Goal: Transaction & Acquisition: Purchase product/service

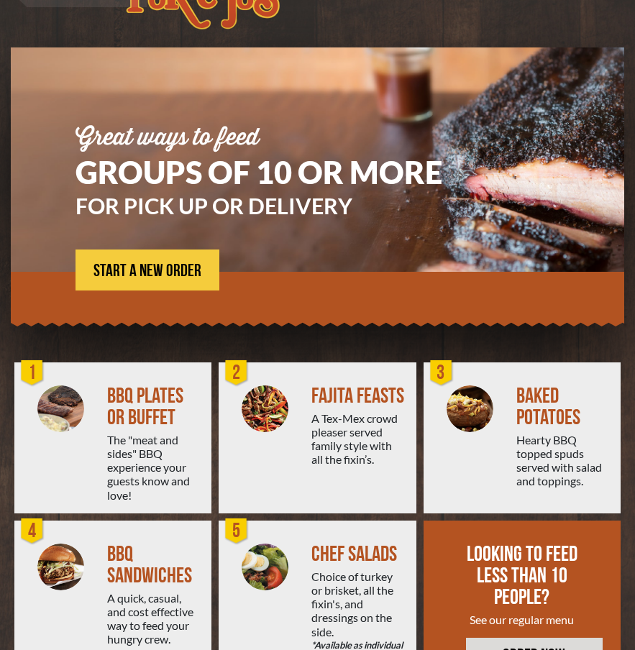
scroll to position [109, 0]
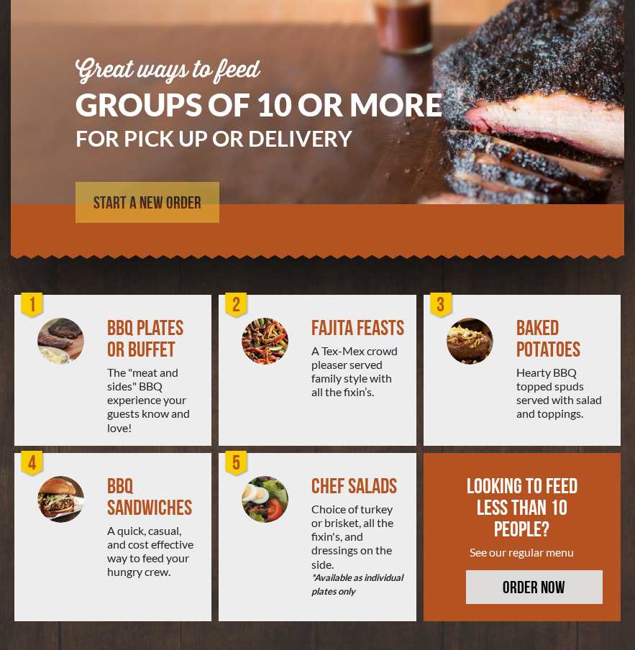
click at [158, 212] on link "START A NEW ORDER" at bounding box center [148, 202] width 144 height 41
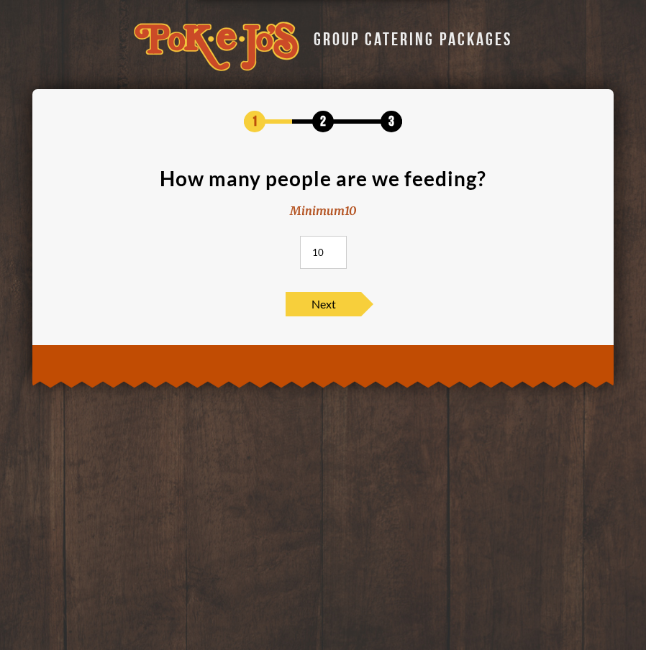
click at [341, 250] on input "10" at bounding box center [323, 252] width 47 height 33
click at [321, 253] on input "10" at bounding box center [323, 252] width 47 height 33
type input "20"
click at [320, 304] on span "Next" at bounding box center [324, 304] width 76 height 24
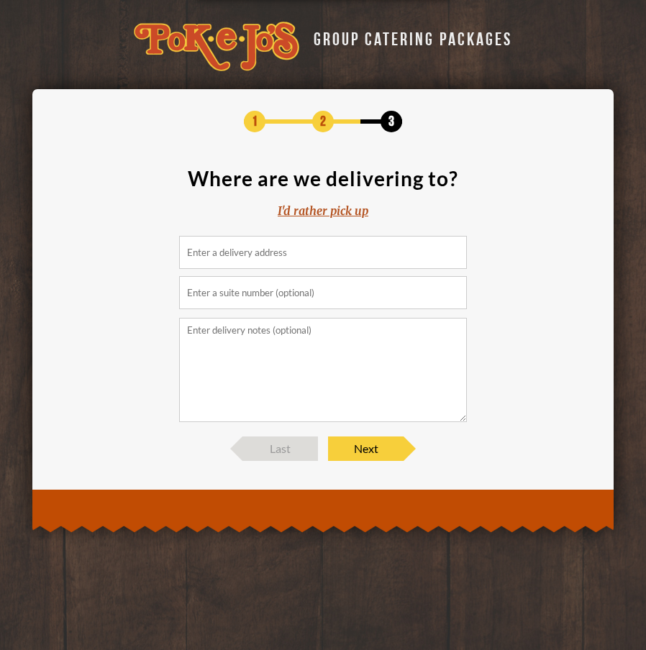
click at [350, 257] on input at bounding box center [323, 252] width 288 height 33
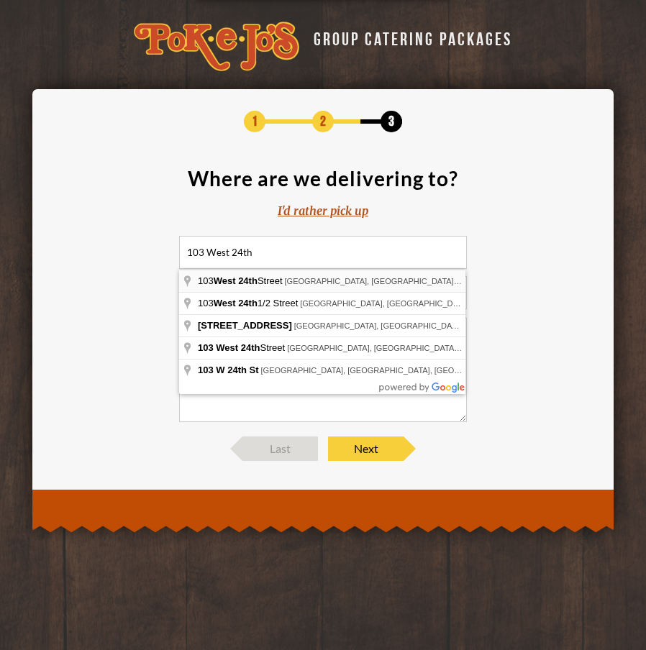
type input "103 West 24th Street, Austin, TX, USA"
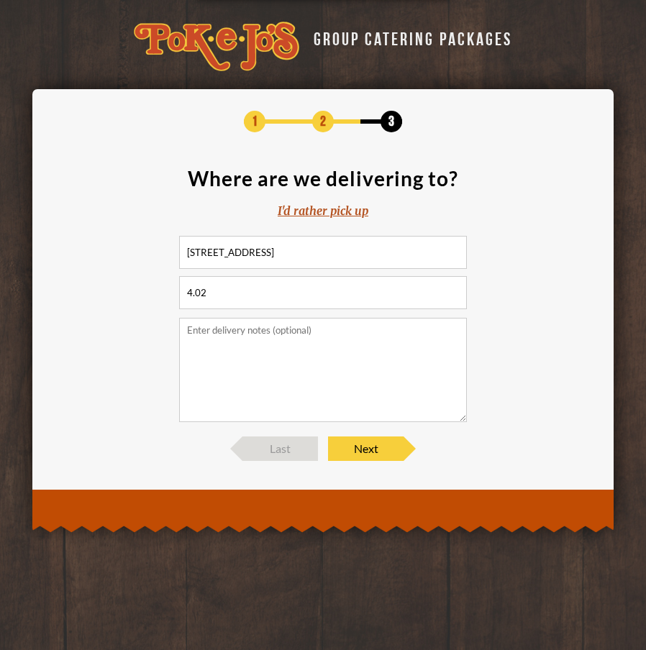
type input "4.02"
click at [283, 341] on textarea at bounding box center [323, 370] width 288 height 104
click at [364, 450] on span "Next" at bounding box center [366, 449] width 76 height 24
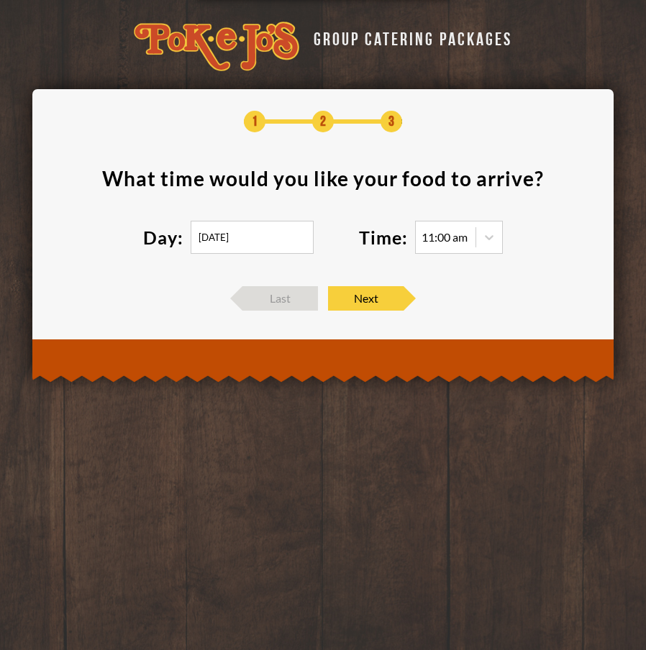
click at [281, 247] on input "09/24/2025" at bounding box center [252, 237] width 123 height 33
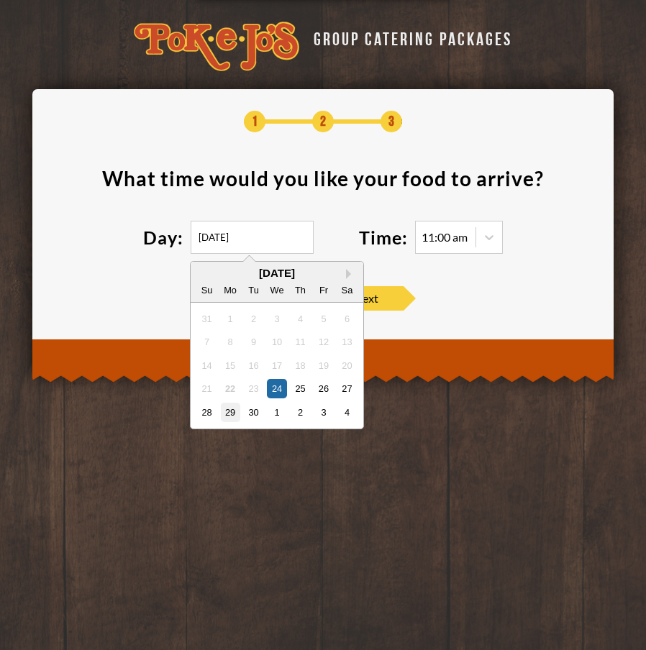
click at [226, 409] on div "29" at bounding box center [230, 412] width 19 height 19
type input "09/29/2025"
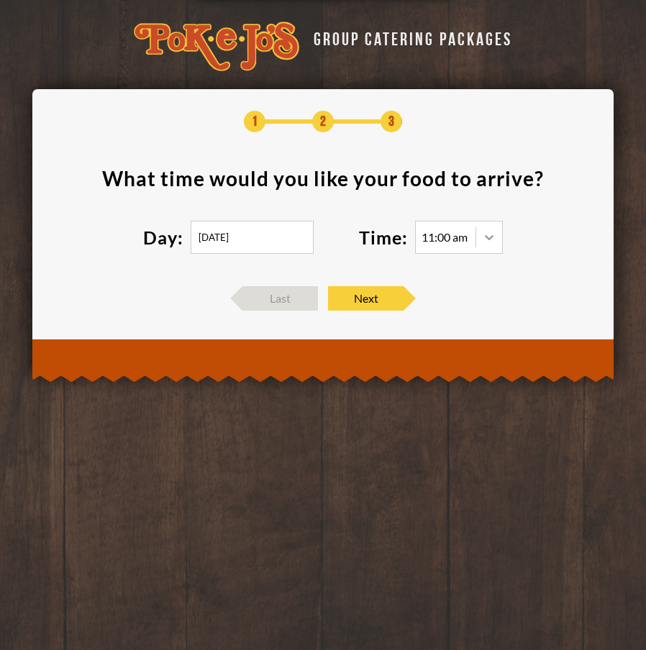
click at [486, 235] on icon at bounding box center [489, 237] width 14 height 14
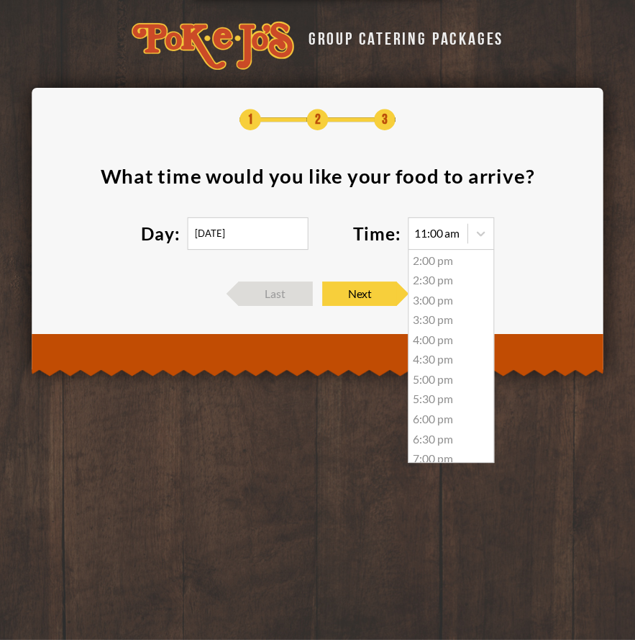
scroll to position [132, 0]
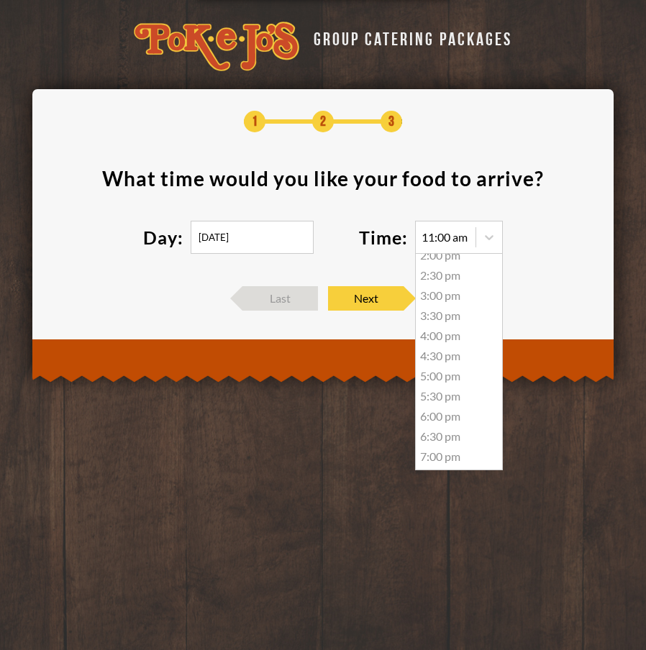
click at [452, 352] on div "4:30 pm" at bounding box center [459, 356] width 86 height 20
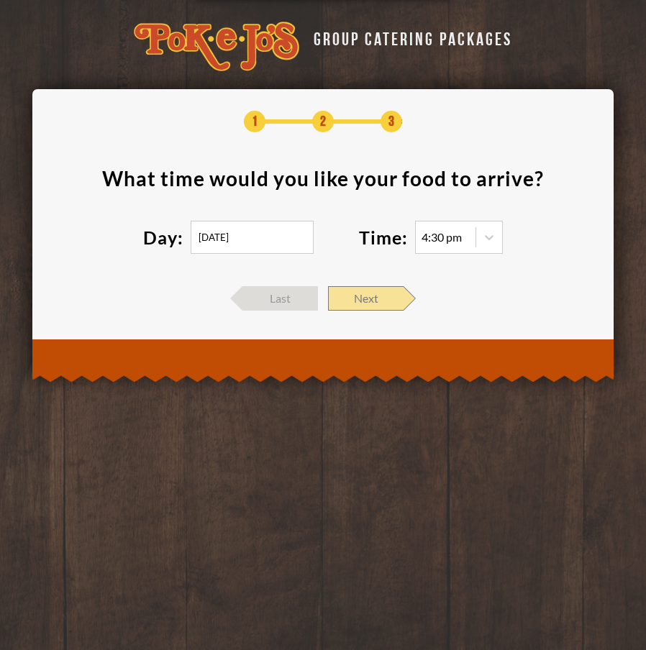
click at [379, 291] on span "Next" at bounding box center [366, 298] width 76 height 24
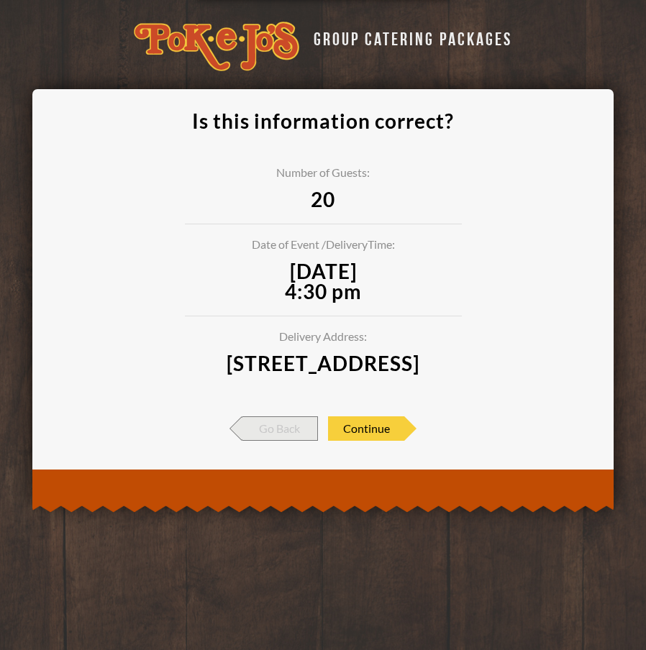
click at [289, 430] on span "Go Back" at bounding box center [280, 429] width 76 height 24
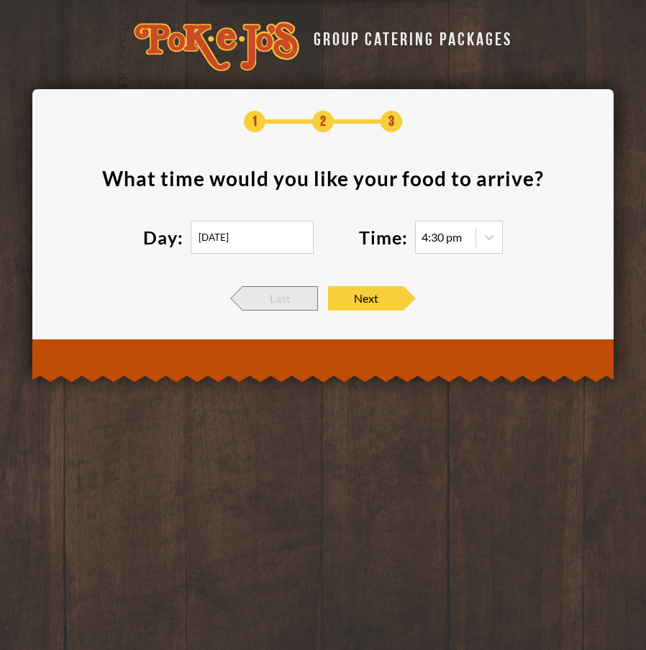
click at [255, 287] on span "Last" at bounding box center [280, 298] width 76 height 24
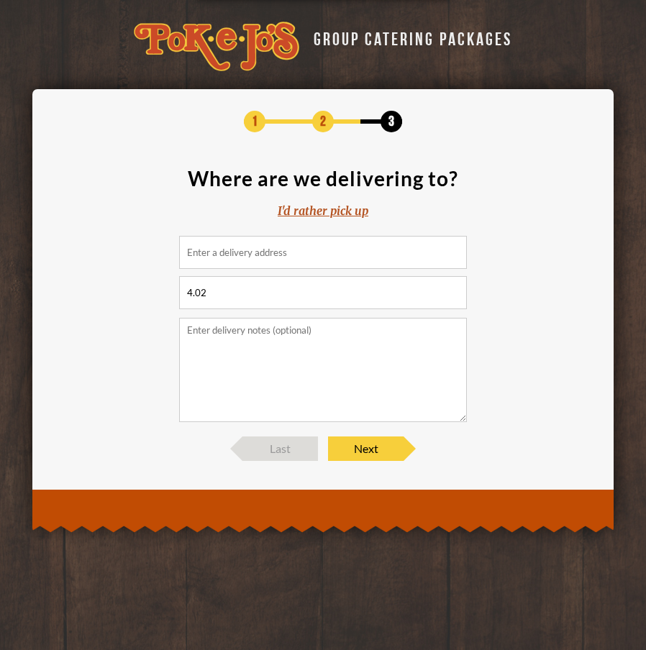
click at [297, 263] on input at bounding box center [323, 252] width 288 height 33
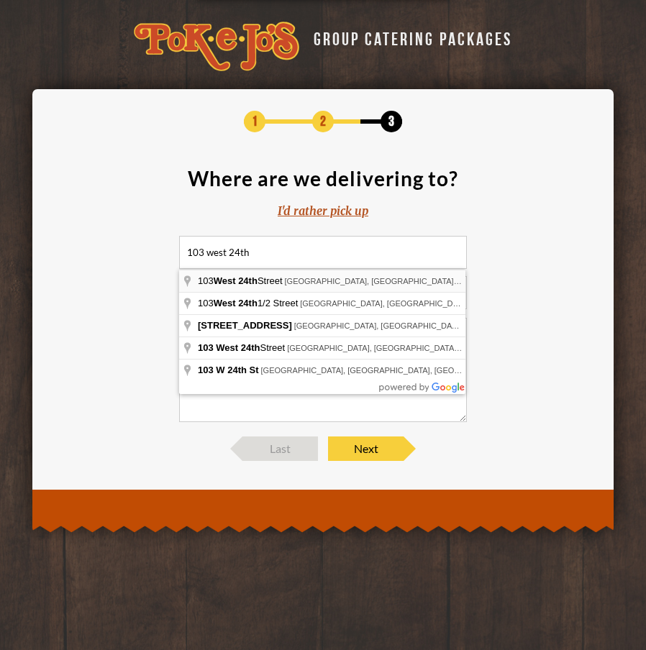
type input "103 West 24th Street, Austin, TX, USA"
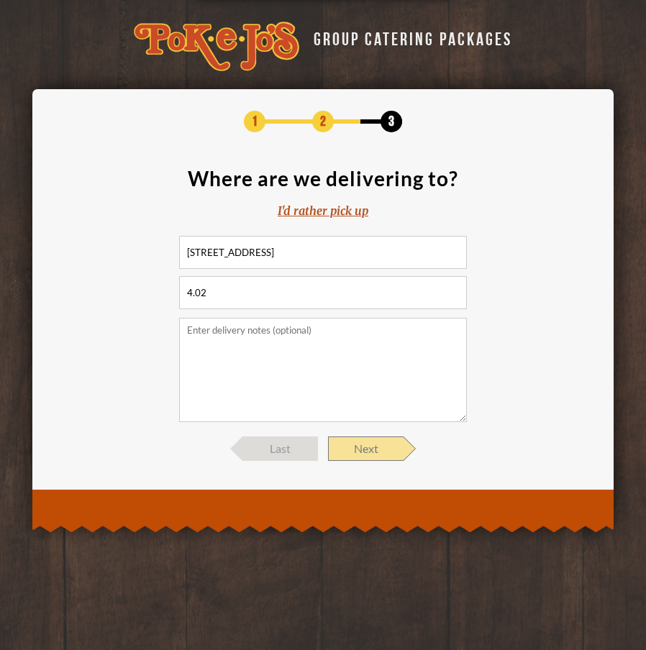
click at [367, 452] on span "Next" at bounding box center [366, 449] width 76 height 24
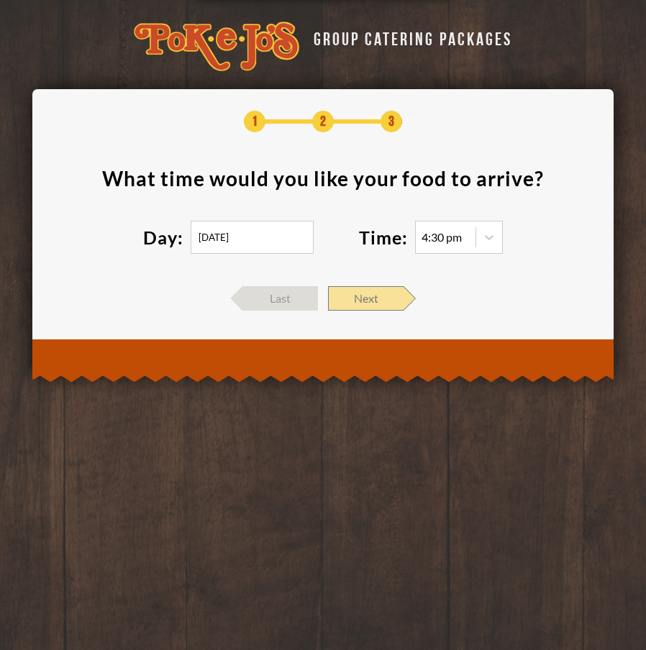
click at [363, 299] on span "Next" at bounding box center [366, 298] width 76 height 24
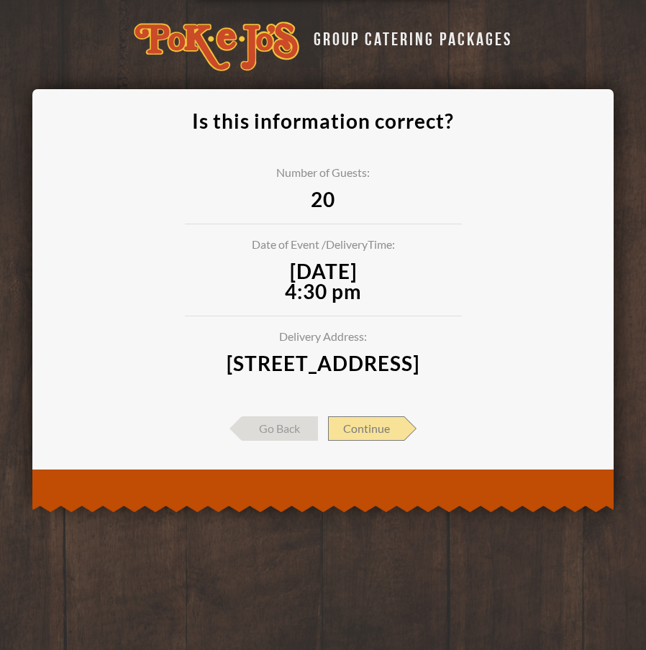
click at [351, 430] on span "Continue" at bounding box center [366, 429] width 76 height 24
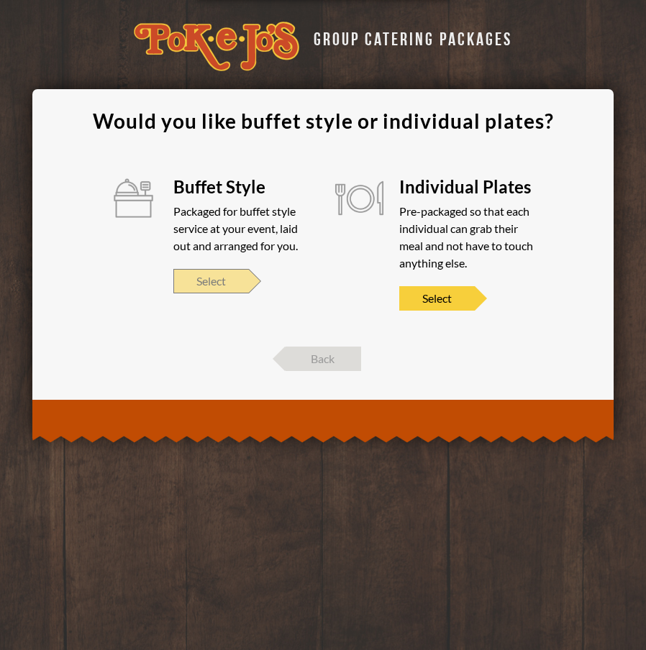
click at [215, 285] on span "Select" at bounding box center [211, 281] width 76 height 24
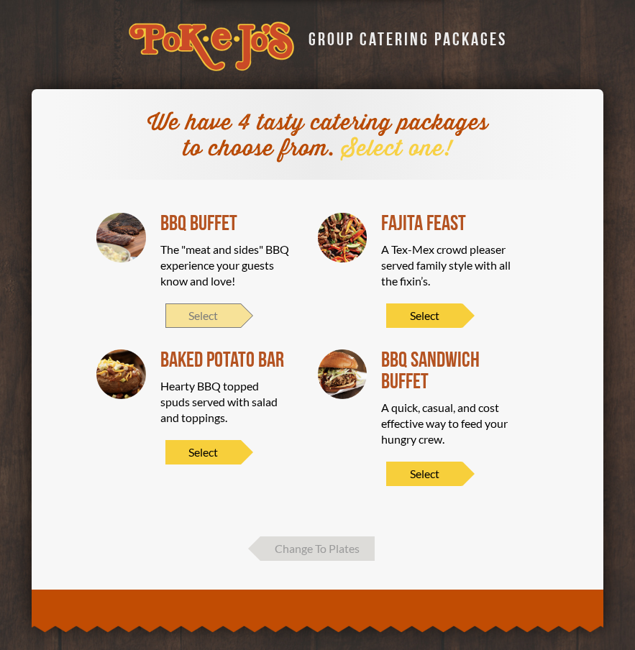
click at [229, 327] on span "Select" at bounding box center [203, 316] width 76 height 24
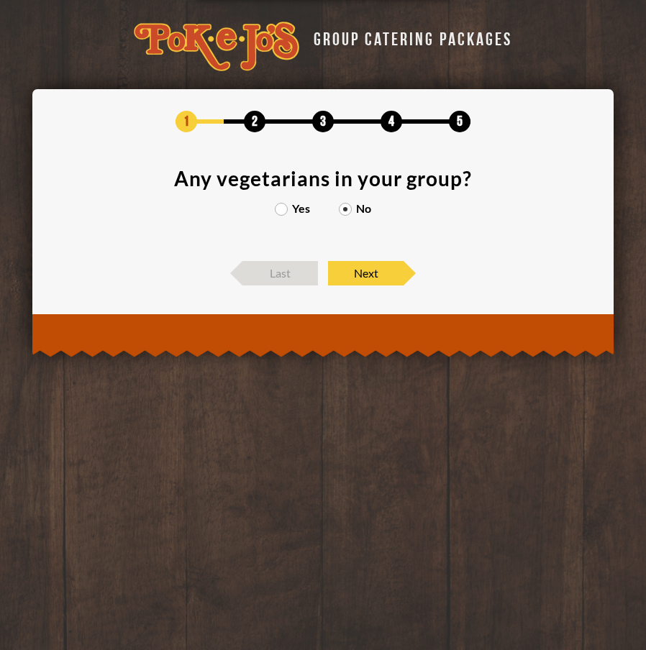
click at [281, 209] on label "Yes" at bounding box center [292, 209] width 35 height 12
click at [0, 0] on input "Yes" at bounding box center [0, 0] width 0 height 0
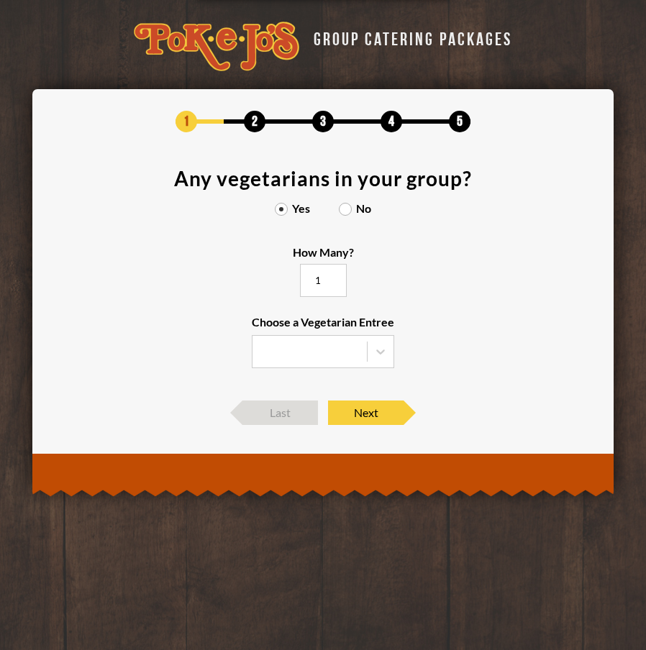
click at [335, 279] on input "1" at bounding box center [323, 280] width 47 height 33
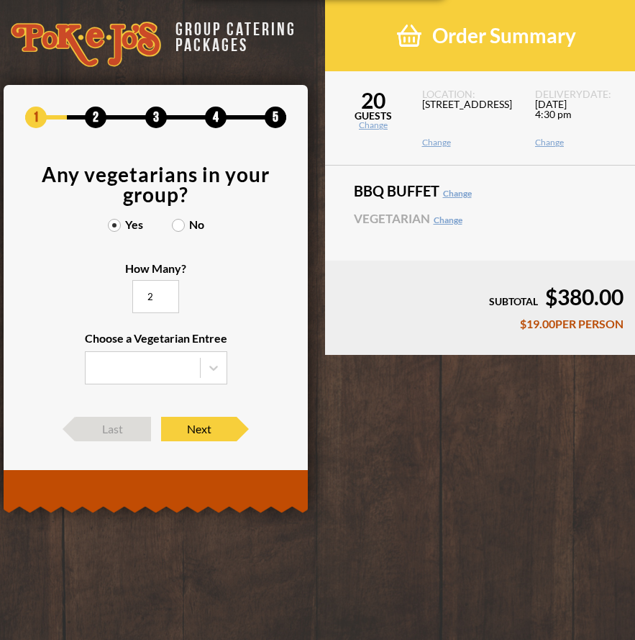
click at [165, 296] on input "2" at bounding box center [155, 296] width 47 height 33
click at [165, 296] on input "3" at bounding box center [155, 296] width 47 height 33
click at [165, 296] on input "4" at bounding box center [155, 296] width 47 height 33
type input "5"
click at [165, 296] on input "5" at bounding box center [155, 296] width 47 height 33
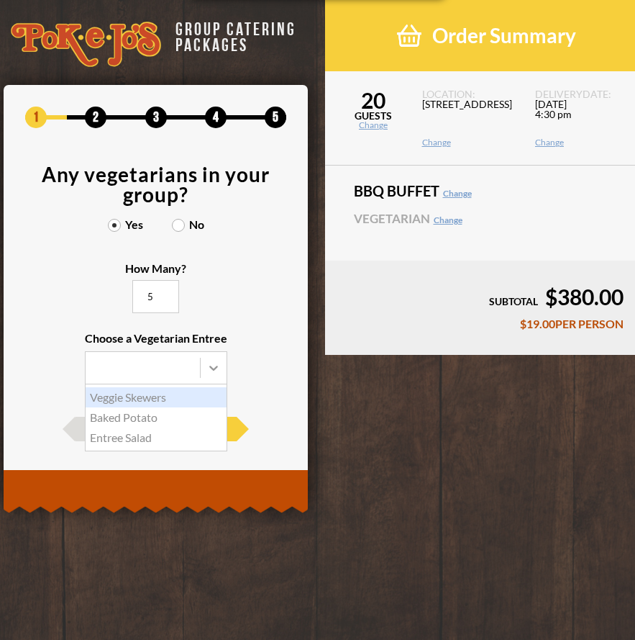
click at [207, 366] on icon at bounding box center [213, 367] width 14 height 14
click at [0, 0] on input "Choose a Vegetarian Entree Veggie Skewers Baked Potato Entree Salad" at bounding box center [0, 0] width 0 height 0
click at [147, 420] on div "Baked Potato" at bounding box center [156, 417] width 141 height 20
click at [0, 0] on input "Choose a Vegetarian Entree Veggie Skewers Baked Potato Entree Salad" at bounding box center [0, 0] width 0 height 0
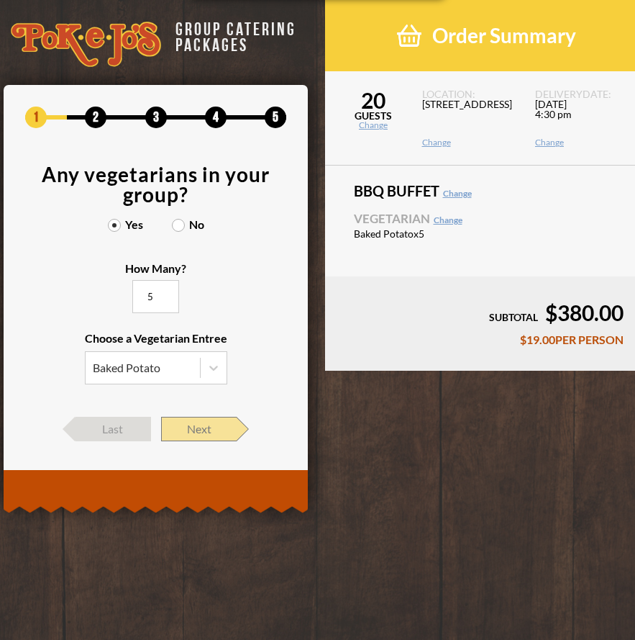
click at [218, 429] on span "Next" at bounding box center [199, 429] width 76 height 24
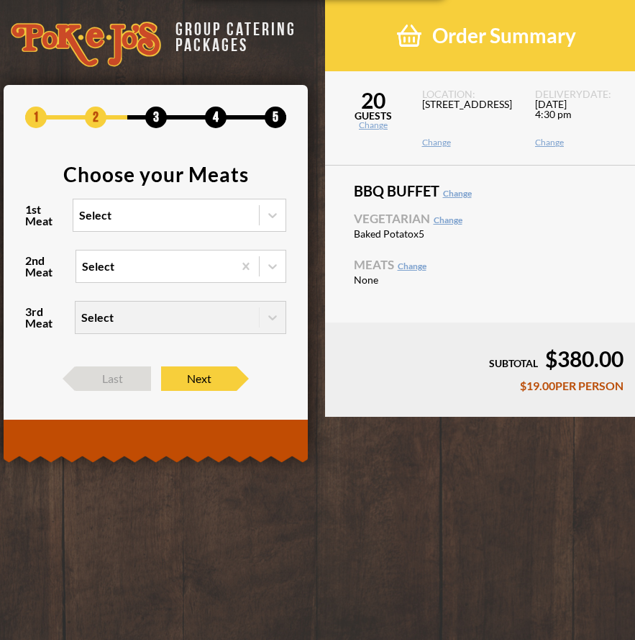
click at [252, 209] on div "Select" at bounding box center [166, 215] width 186 height 32
click at [17, 222] on input "1st Meat Select" at bounding box center [17, 222] width 0 height 0
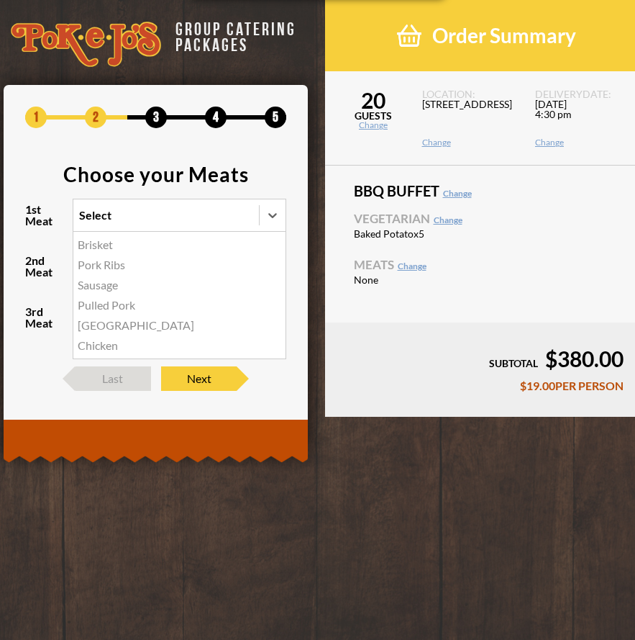
click at [96, 245] on div "Brisket" at bounding box center [179, 245] width 212 height 20
click at [17, 222] on input "1st Meat option Brisket focused, 1 of 6. 6 results available. Use Up and Down t…" at bounding box center [17, 222] width 0 height 0
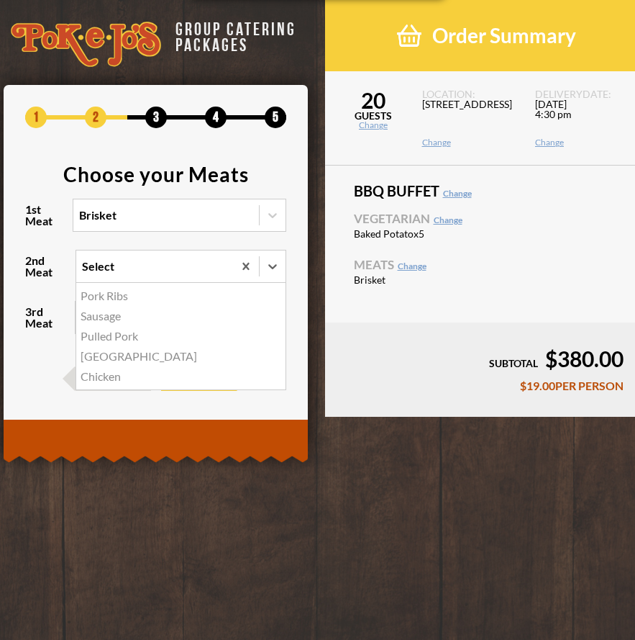
click at [182, 273] on div "Select" at bounding box center [154, 266] width 157 height 32
click at [19, 273] on input "2nd Meat option Pork Ribs focused, 1 of 5. 5 results available. Use Up and Down…" at bounding box center [19, 273] width 0 height 0
click at [100, 373] on div "Chicken" at bounding box center [180, 376] width 209 height 20
click at [19, 273] on input "2nd Meat option Chicken focused, 5 of 5. 5 results available. Use Up and Down t…" at bounding box center [19, 273] width 0 height 0
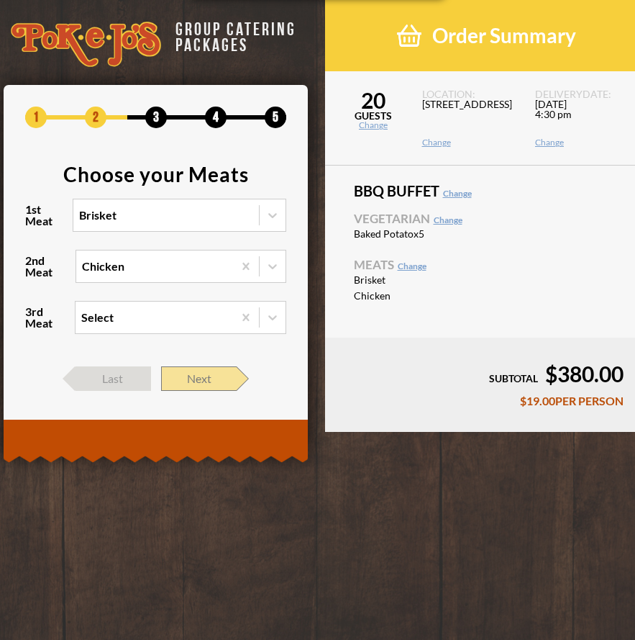
click at [212, 377] on span "Next" at bounding box center [199, 378] width 76 height 24
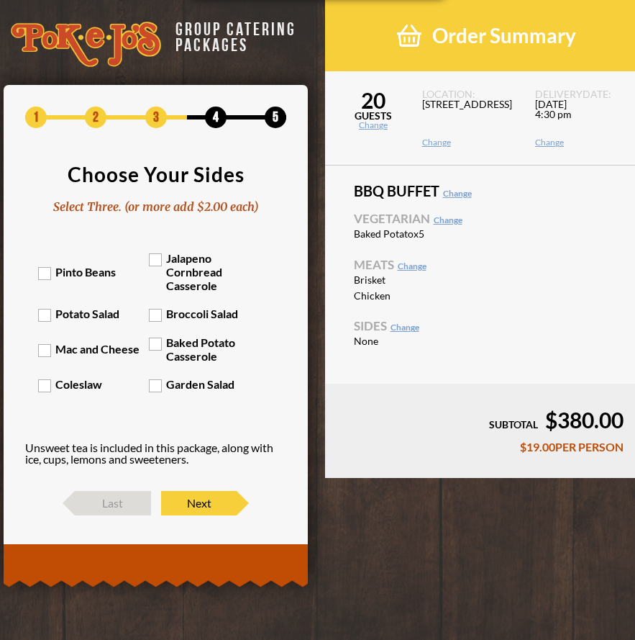
click at [78, 350] on label "Mac and Cheese" at bounding box center [93, 349] width 111 height 14
click at [0, 0] on input "Mac and Cheese" at bounding box center [0, 0] width 0 height 0
click at [83, 314] on label "Potato Salad" at bounding box center [93, 314] width 111 height 14
click at [0, 0] on input "Potato Salad" at bounding box center [0, 0] width 0 height 0
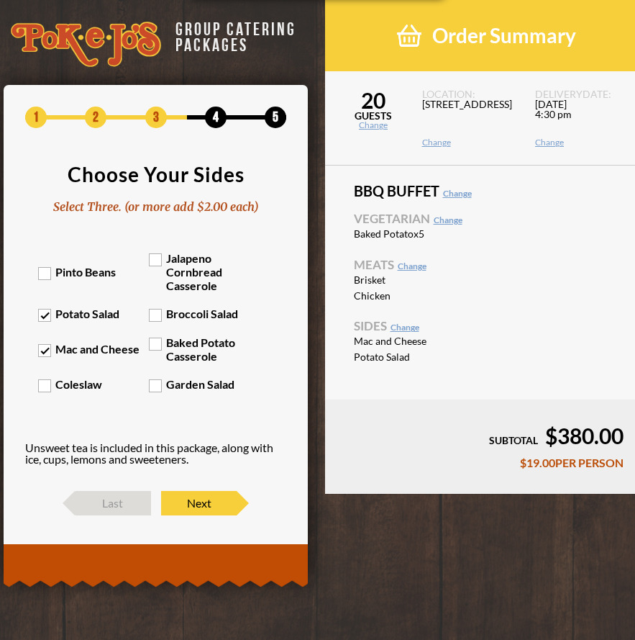
click at [197, 358] on label "Baked Potato Casserole" at bounding box center [204, 348] width 111 height 27
click at [0, 0] on input "Baked Potato Casserole" at bounding box center [0, 0] width 0 height 0
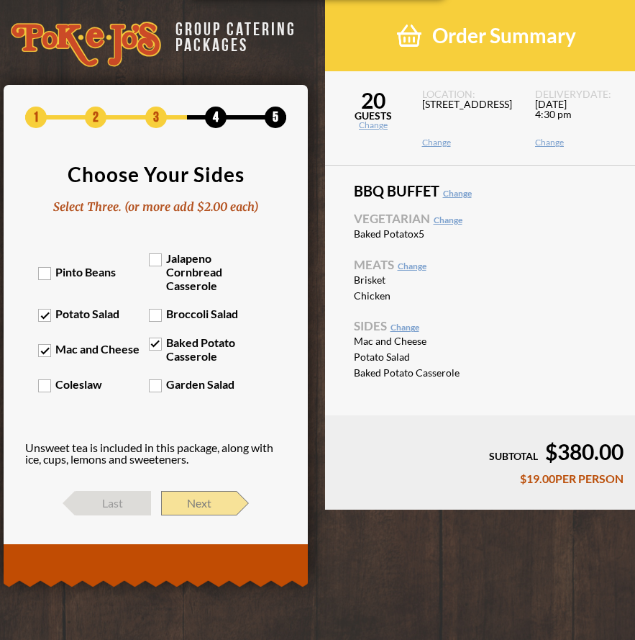
click at [218, 501] on span "Next" at bounding box center [199, 503] width 76 height 24
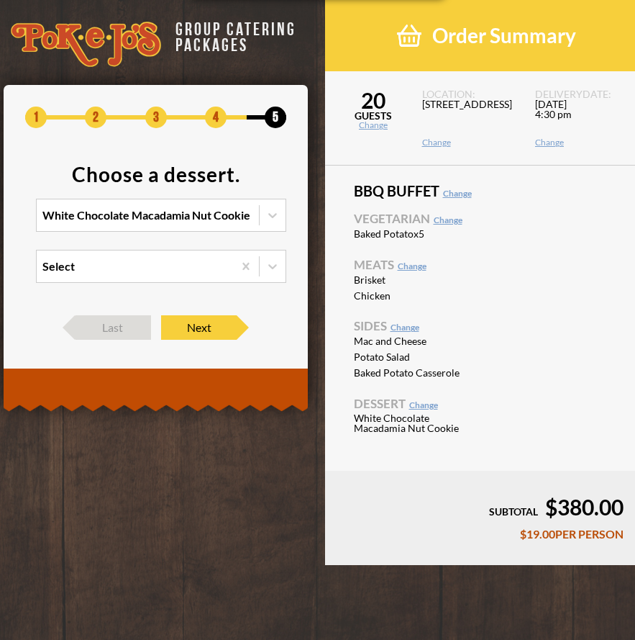
click at [232, 229] on div "White Chocolate Macadamia Nut Cookie" at bounding box center [148, 215] width 222 height 32
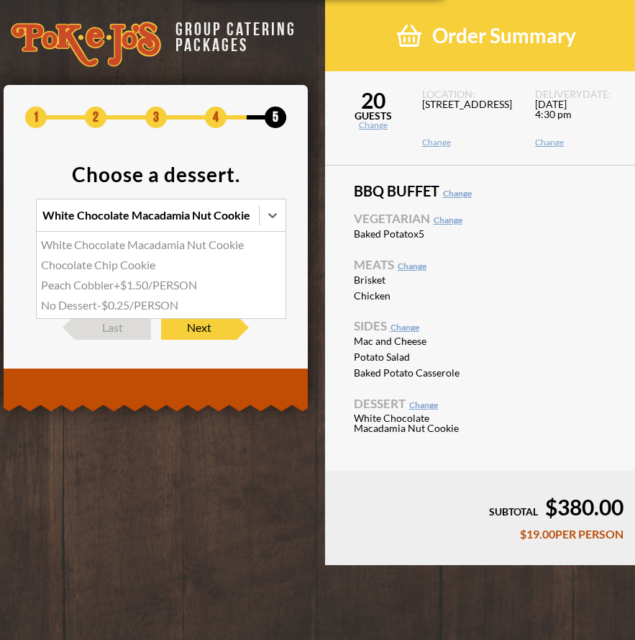
click at [138, 264] on div "Chocolate Chip Cookie" at bounding box center [161, 265] width 249 height 20
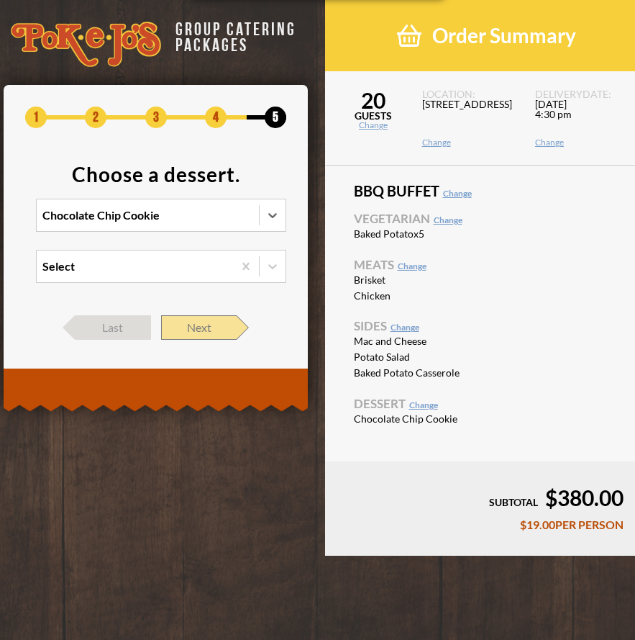
click at [213, 328] on span "Next" at bounding box center [199, 327] width 76 height 24
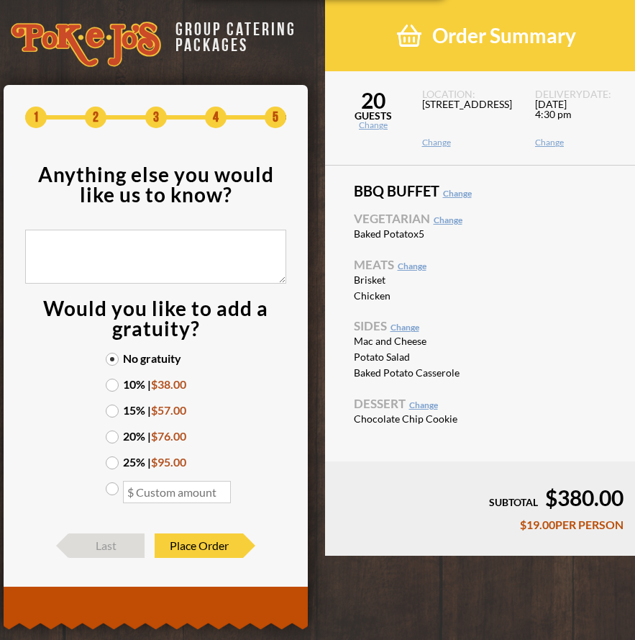
click at [133, 437] on label "20% | $76.00" at bounding box center [156, 436] width 101 height 12
click at [0, 0] on input "20% | $76.00" at bounding box center [0, 0] width 0 height 0
click at [150, 362] on label "No gratuity" at bounding box center [156, 359] width 101 height 12
click at [0, 0] on input "No gratuity" at bounding box center [0, 0] width 0 height 0
click at [131, 434] on label "20% | $76.00" at bounding box center [156, 436] width 101 height 12
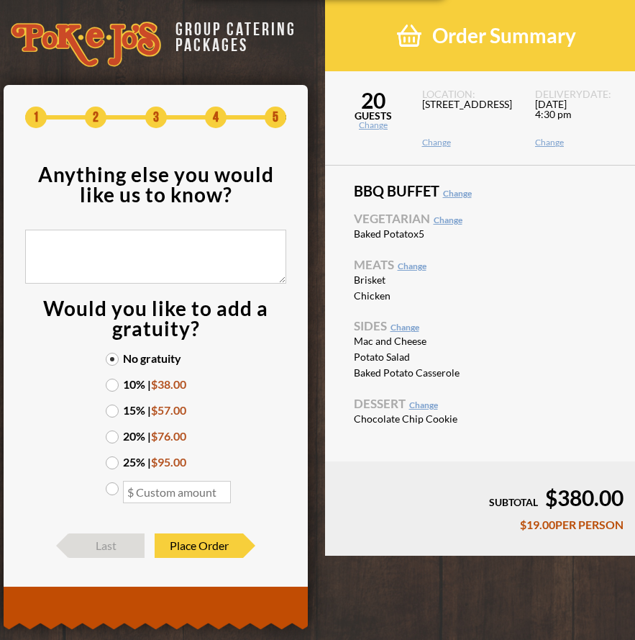
click at [0, 0] on input "20% | $76.00" at bounding box center [0, 0] width 0 height 0
click at [312, 412] on div "GROUP CATERING PACKAGES 1 2 3 4 5 Anything else you would like us to know? Woul…" at bounding box center [156, 311] width 338 height 622
